Goal: Information Seeking & Learning: Learn about a topic

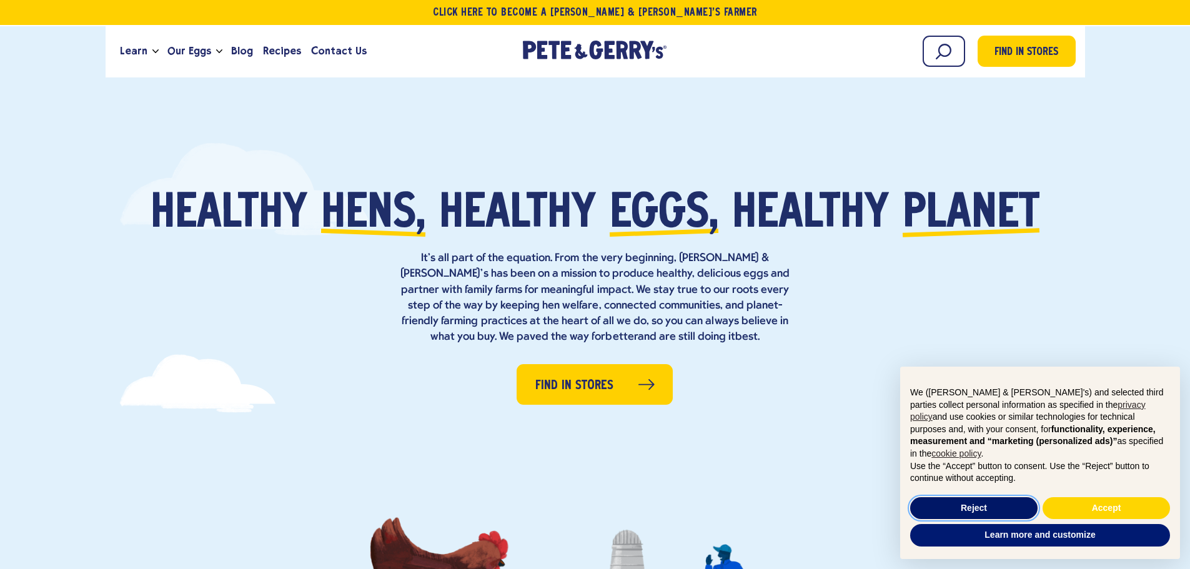
click at [1011, 513] on button "Reject" at bounding box center [973, 508] width 127 height 22
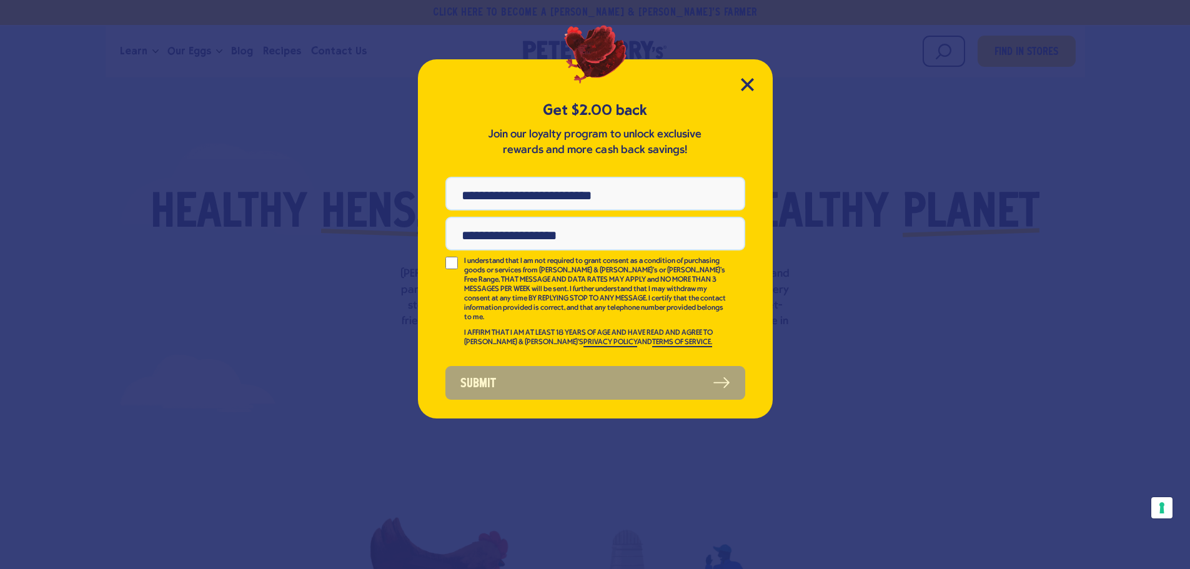
click at [737, 84] on div "Get $2.00 back Join our loyalty program to unlock exclusive rewards and more ca…" at bounding box center [595, 238] width 355 height 359
click at [742, 84] on icon "Close Modal" at bounding box center [747, 84] width 13 height 13
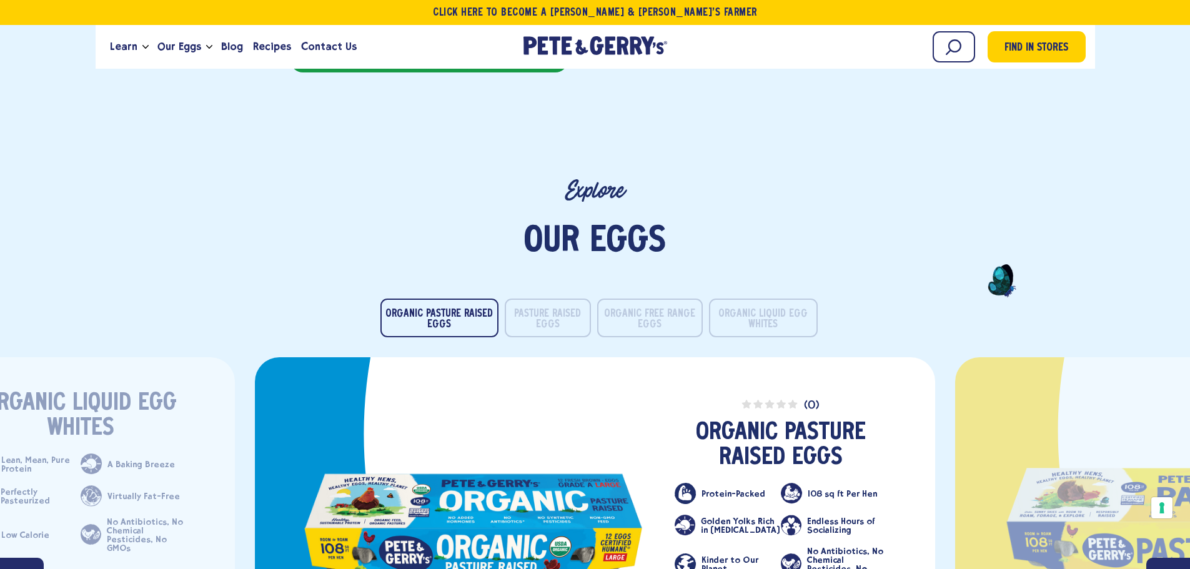
scroll to position [1936, 0]
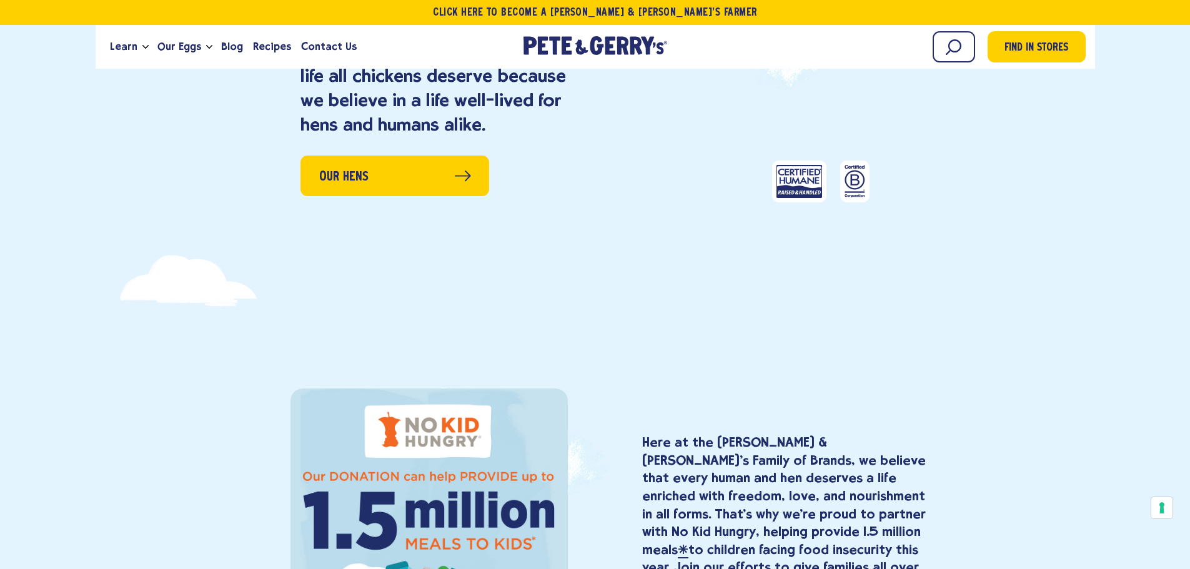
scroll to position [1249, 0]
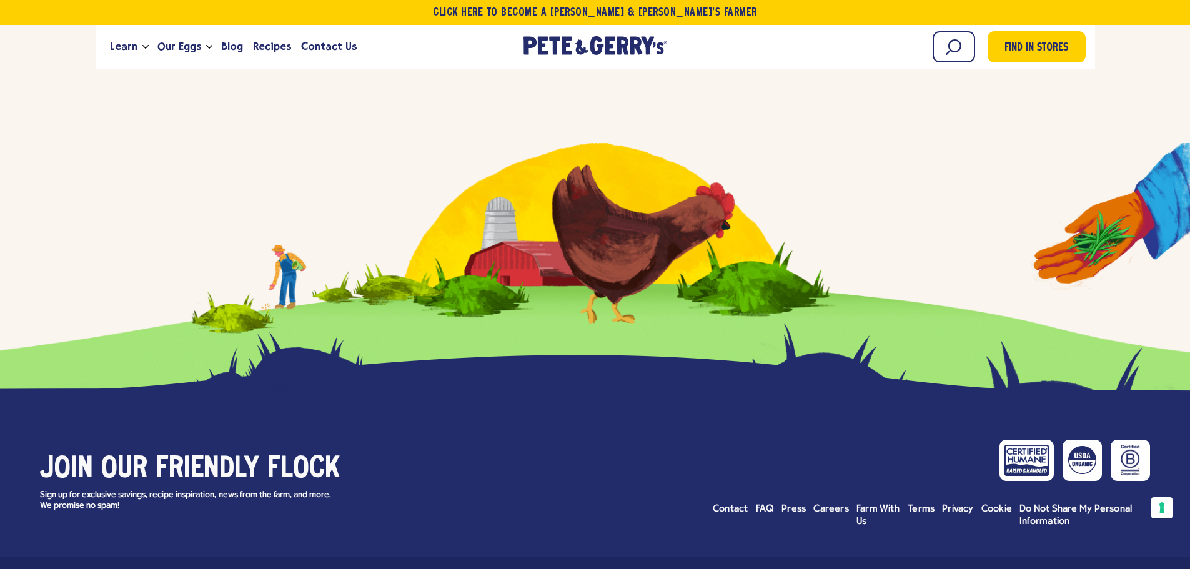
scroll to position [5429, 0]
